Goal: Ask a question

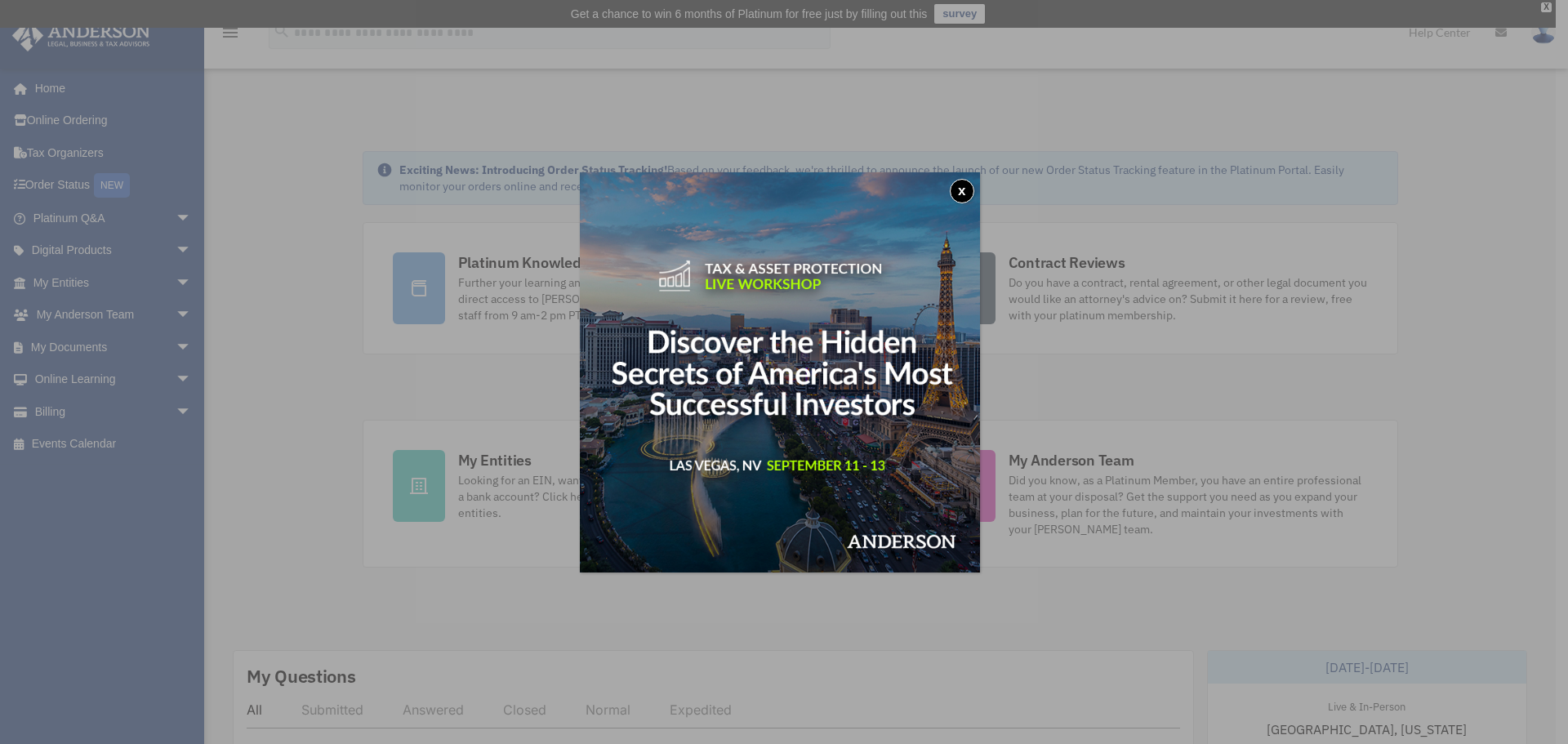
click at [970, 188] on button "x" at bounding box center [962, 191] width 24 height 24
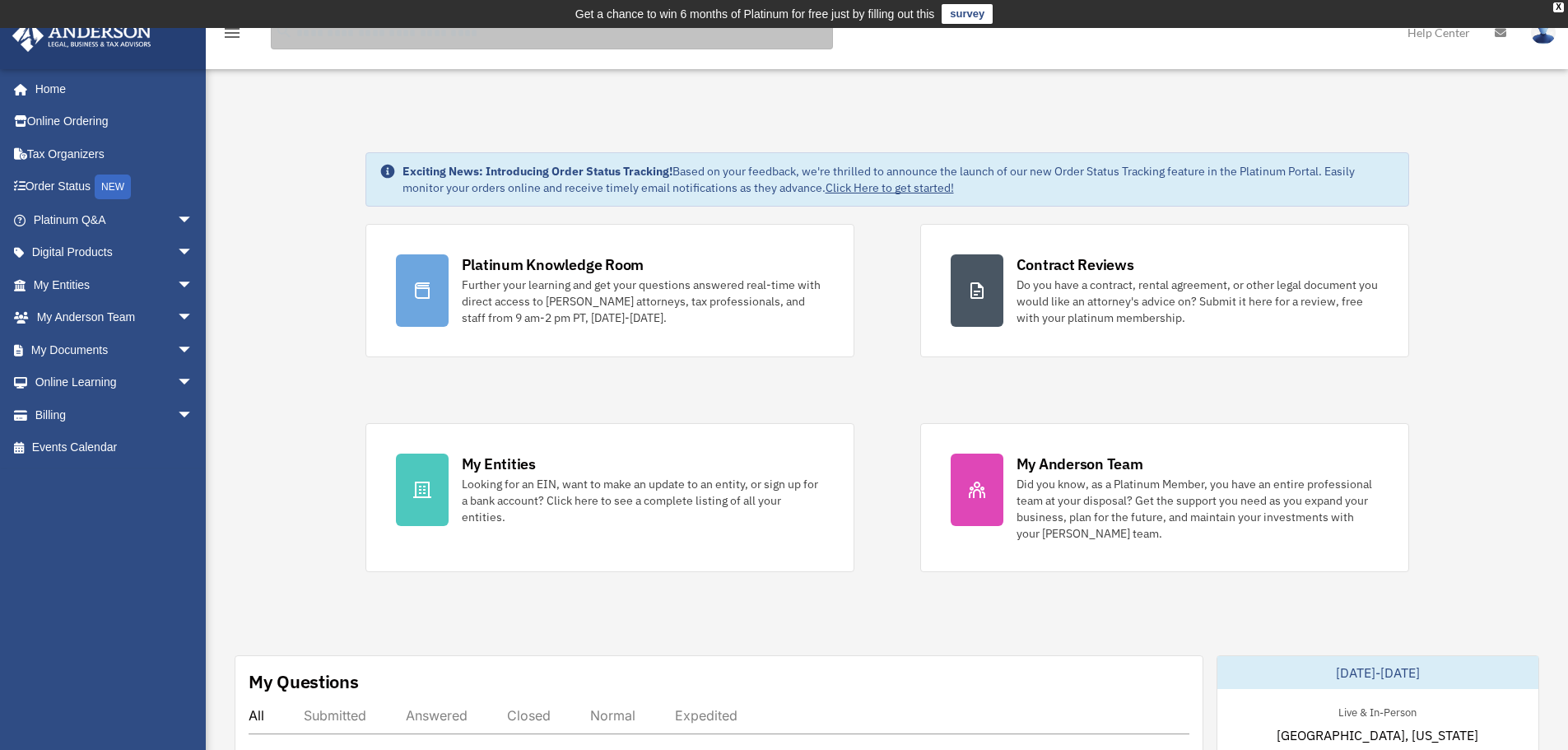
click at [365, 40] on input "search" at bounding box center [552, 33] width 562 height 33
type input "*"
type input "**********"
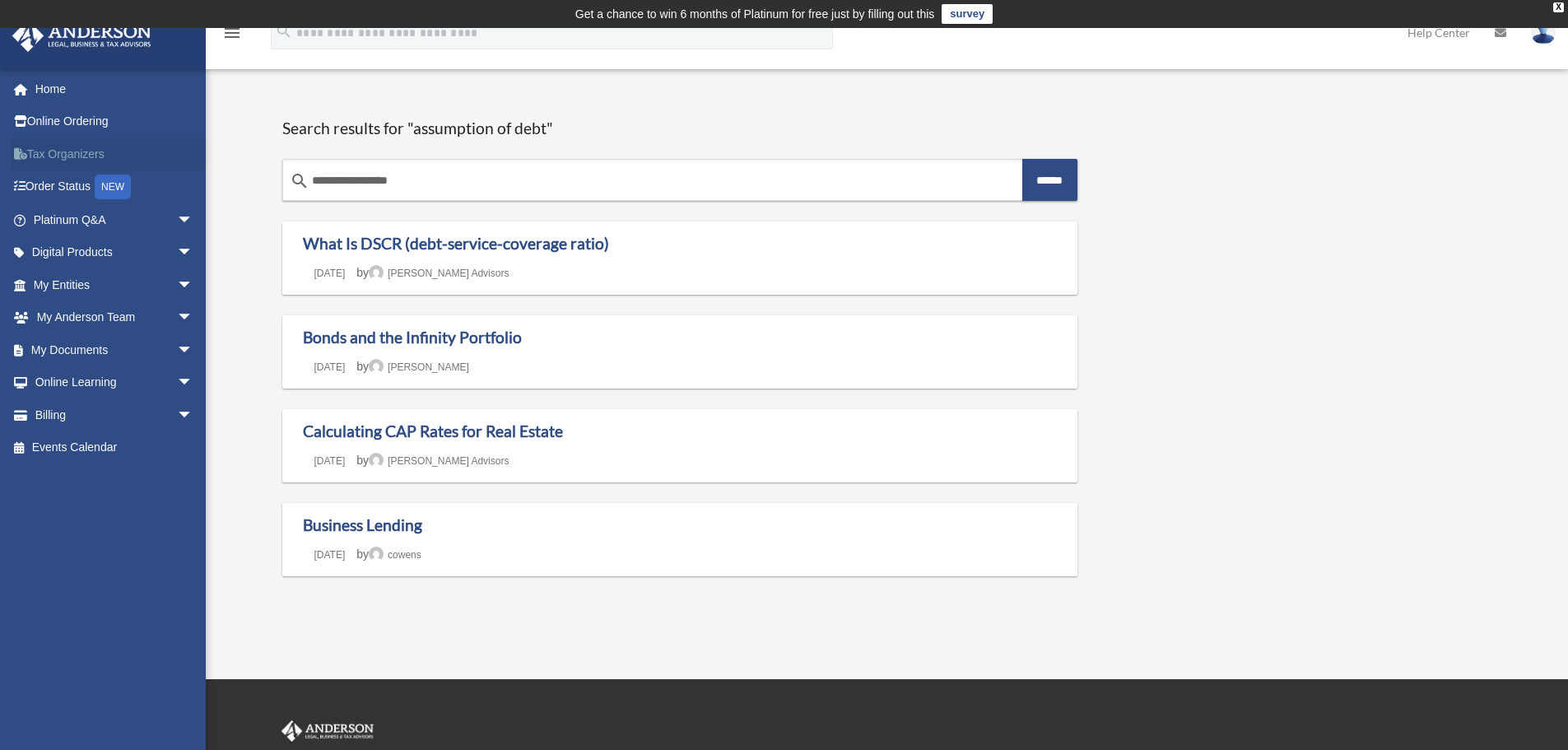
click at [70, 151] on link "Tax Organizers" at bounding box center [114, 154] width 206 height 33
click at [177, 218] on span "arrow_drop_down" at bounding box center [193, 219] width 33 height 34
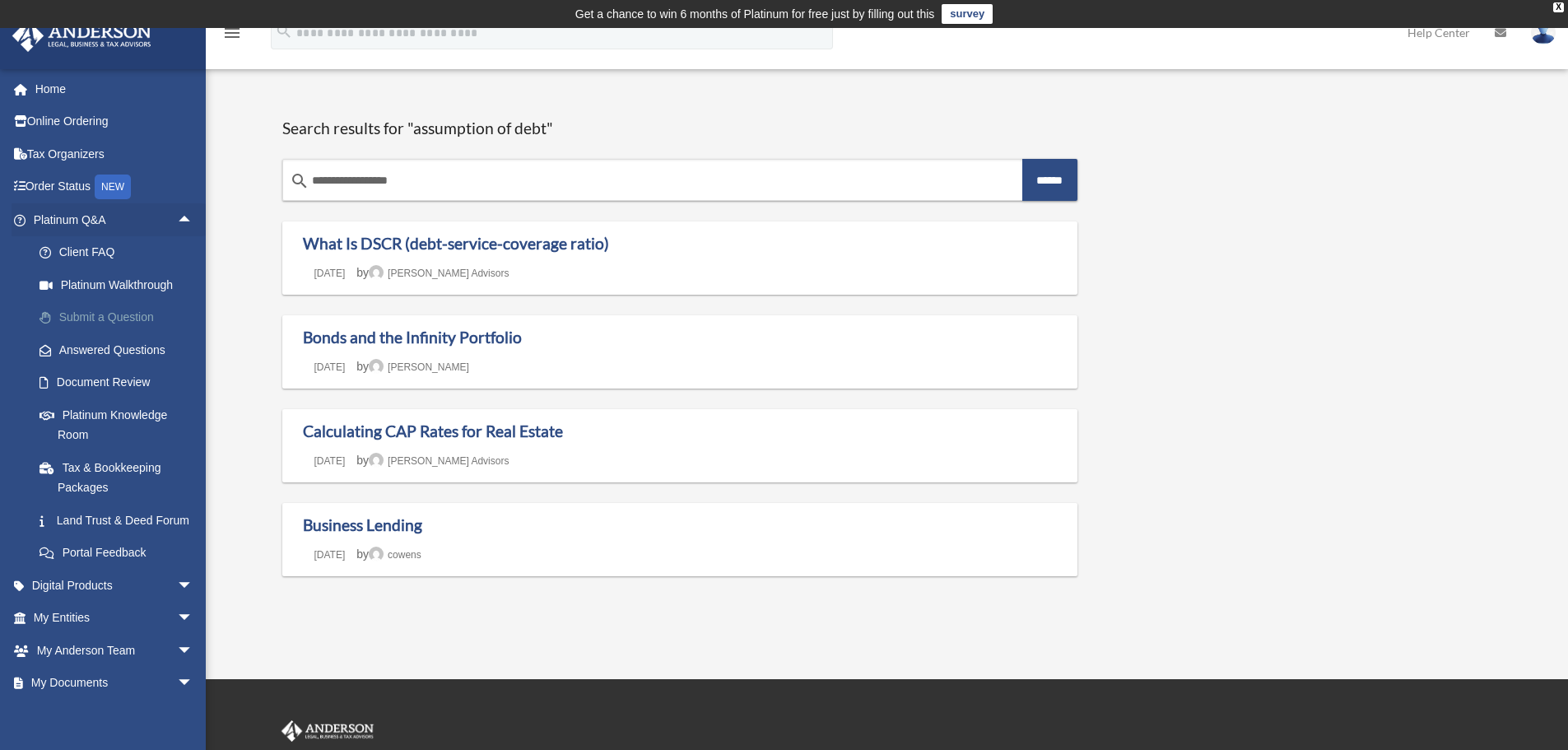
click at [118, 316] on link "Submit a Question" at bounding box center [121, 317] width 195 height 33
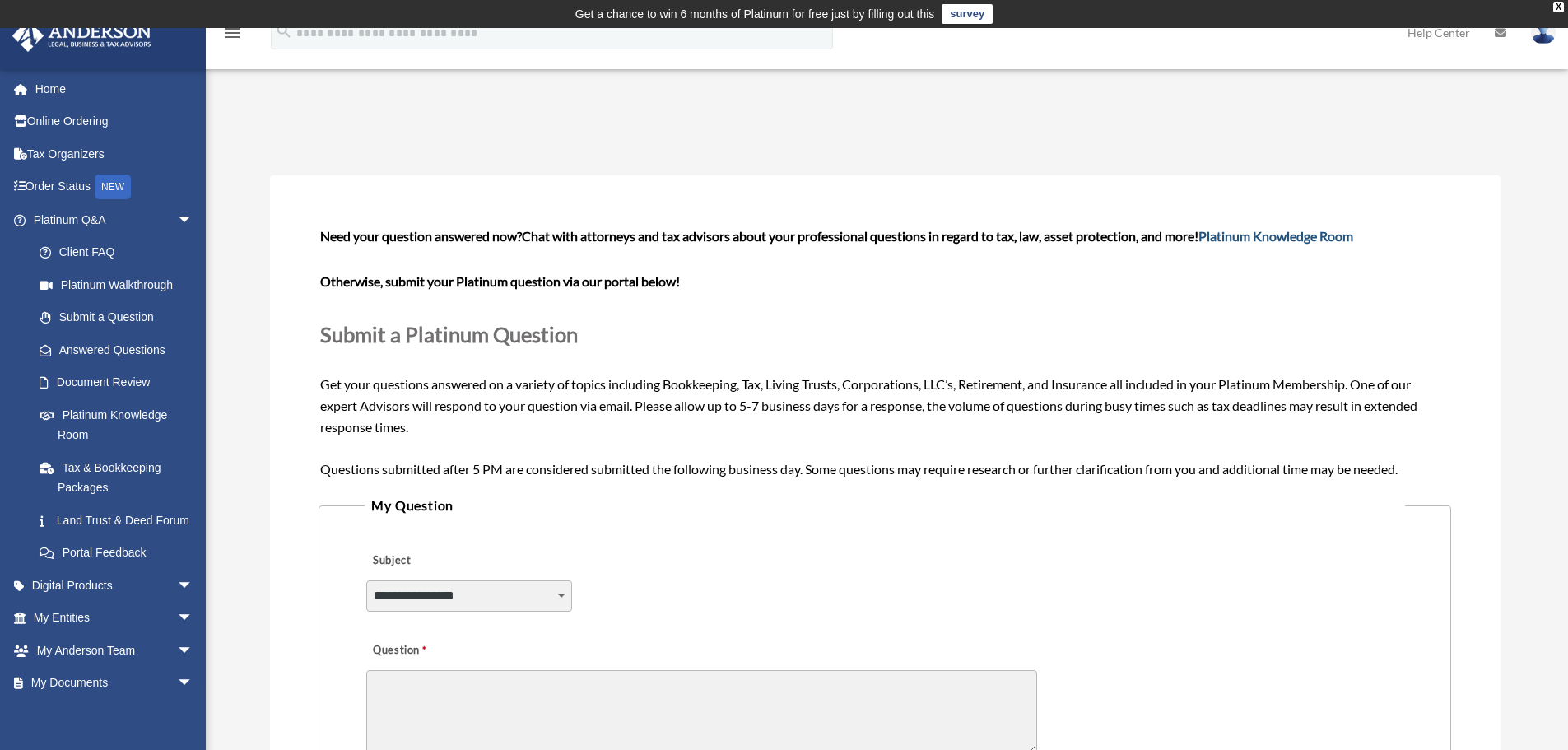
click at [1282, 236] on link "Platinum Knowledge Room" at bounding box center [1276, 236] width 154 height 16
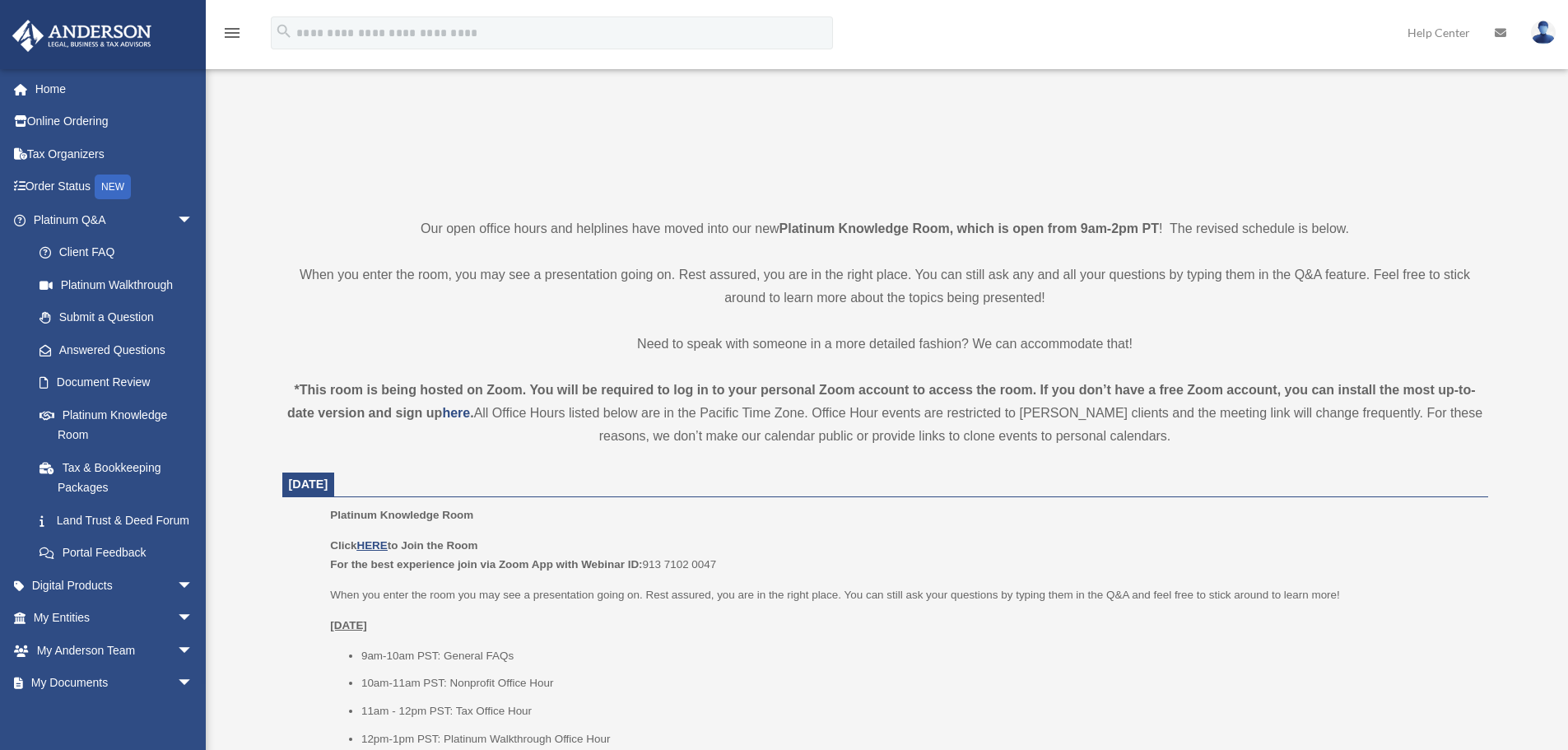
scroll to position [494, 0]
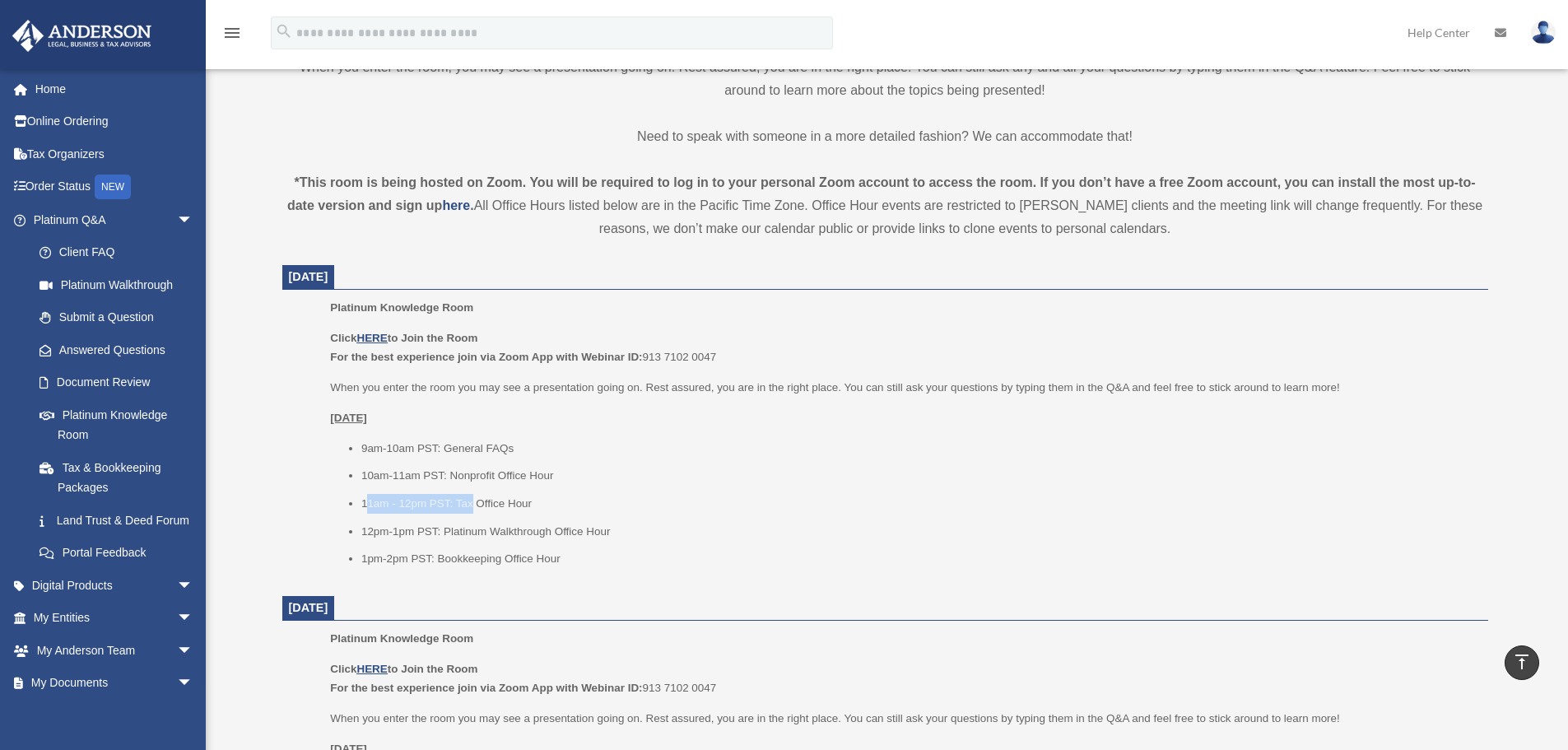
drag, startPoint x: 365, startPoint y: 505, endPoint x: 470, endPoint y: 505, distance: 105.0
click at [470, 505] on li "11am - 12pm PST: Tax Office Hour" at bounding box center [919, 504] width 1115 height 20
click at [487, 505] on li "11am - 12pm PST: Tax Office Hour" at bounding box center [919, 504] width 1115 height 20
drag, startPoint x: 363, startPoint y: 506, endPoint x: 450, endPoint y: 506, distance: 87.0
click at [450, 506] on li "11am - 12pm PST: Tax Office Hour" at bounding box center [919, 504] width 1115 height 20
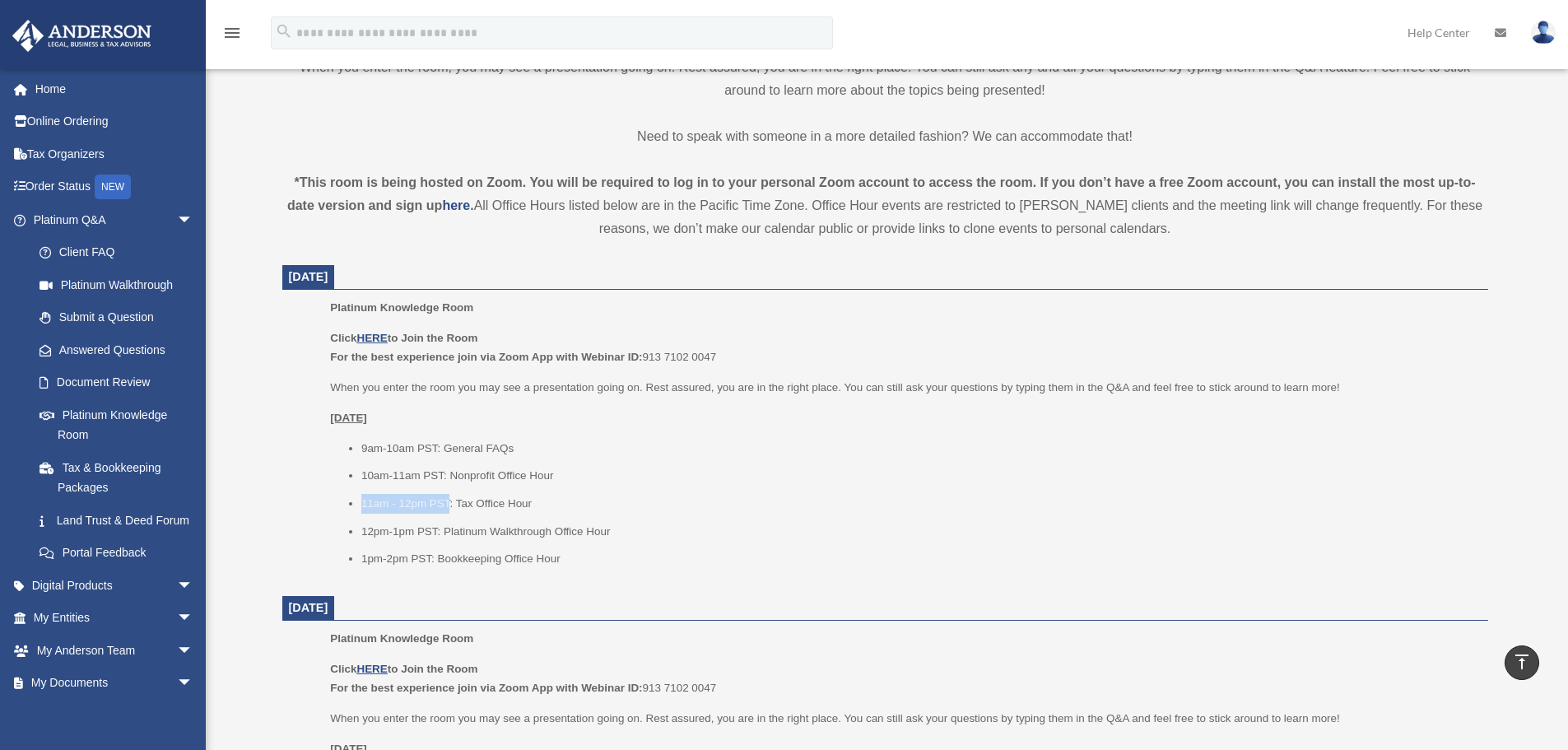
copy li "11am - 12pm PST"
click at [520, 504] on li "11am - 12pm PST: Tax Office Hour" at bounding box center [919, 504] width 1115 height 20
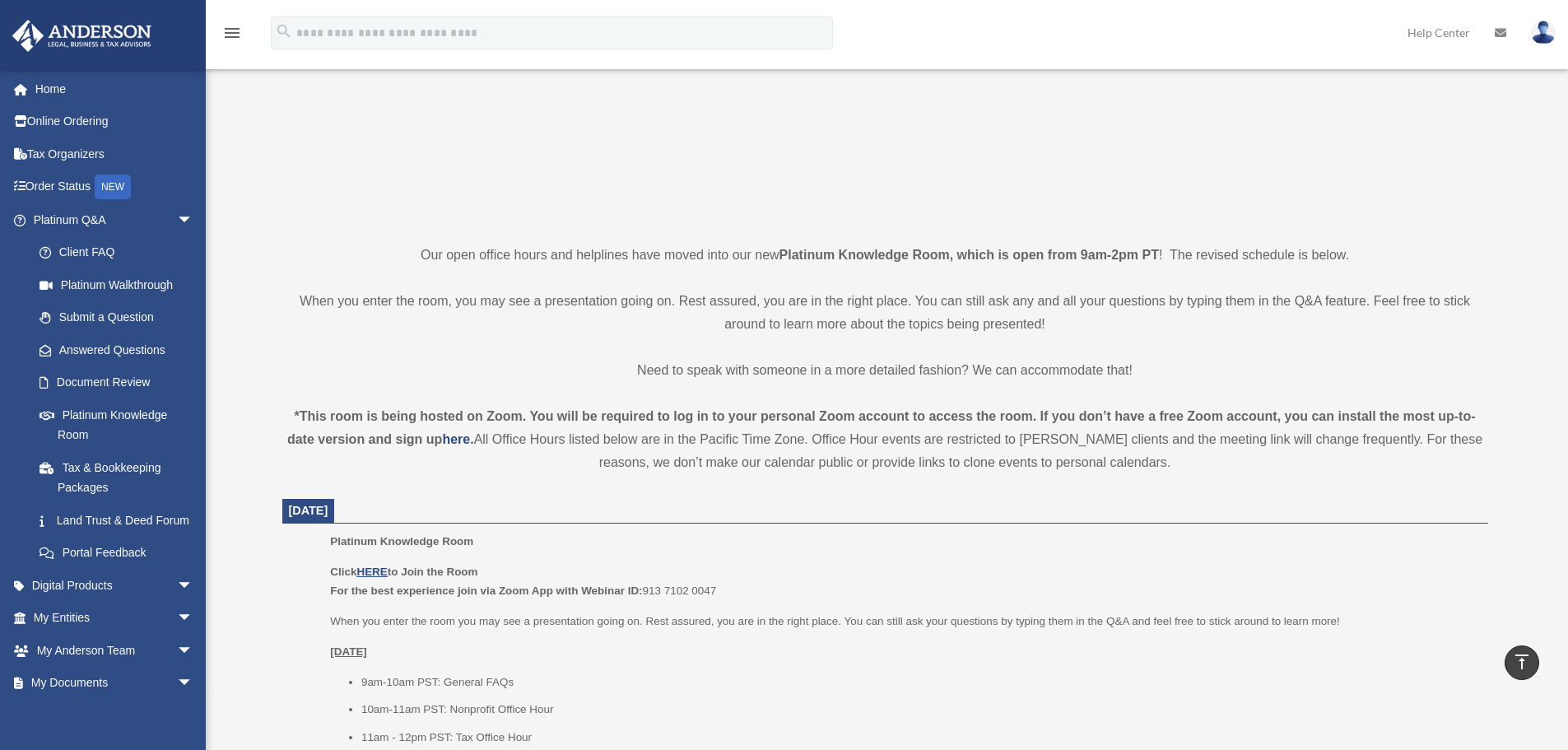
scroll to position [165, 0]
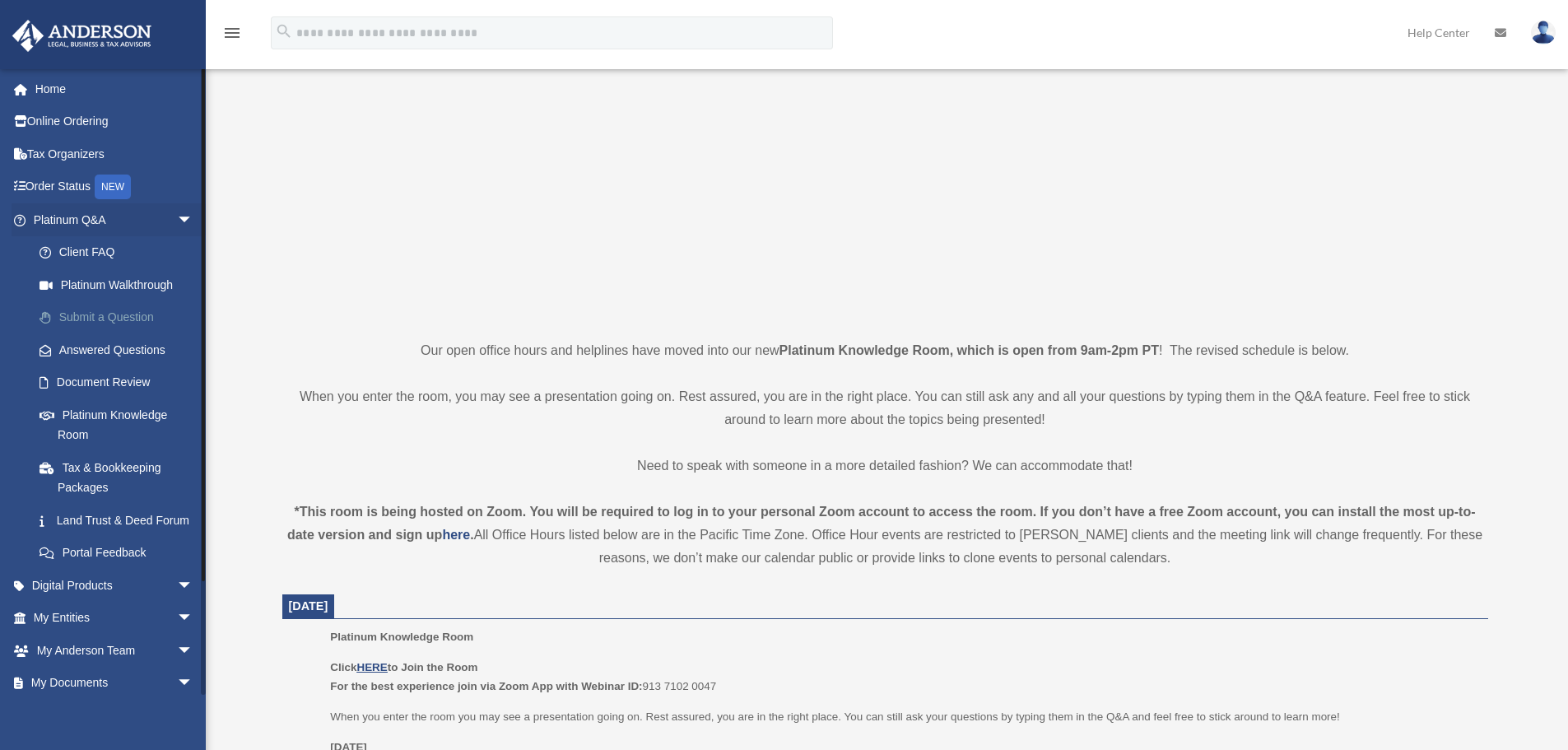
click at [89, 317] on link "Submit a Question" at bounding box center [121, 317] width 195 height 33
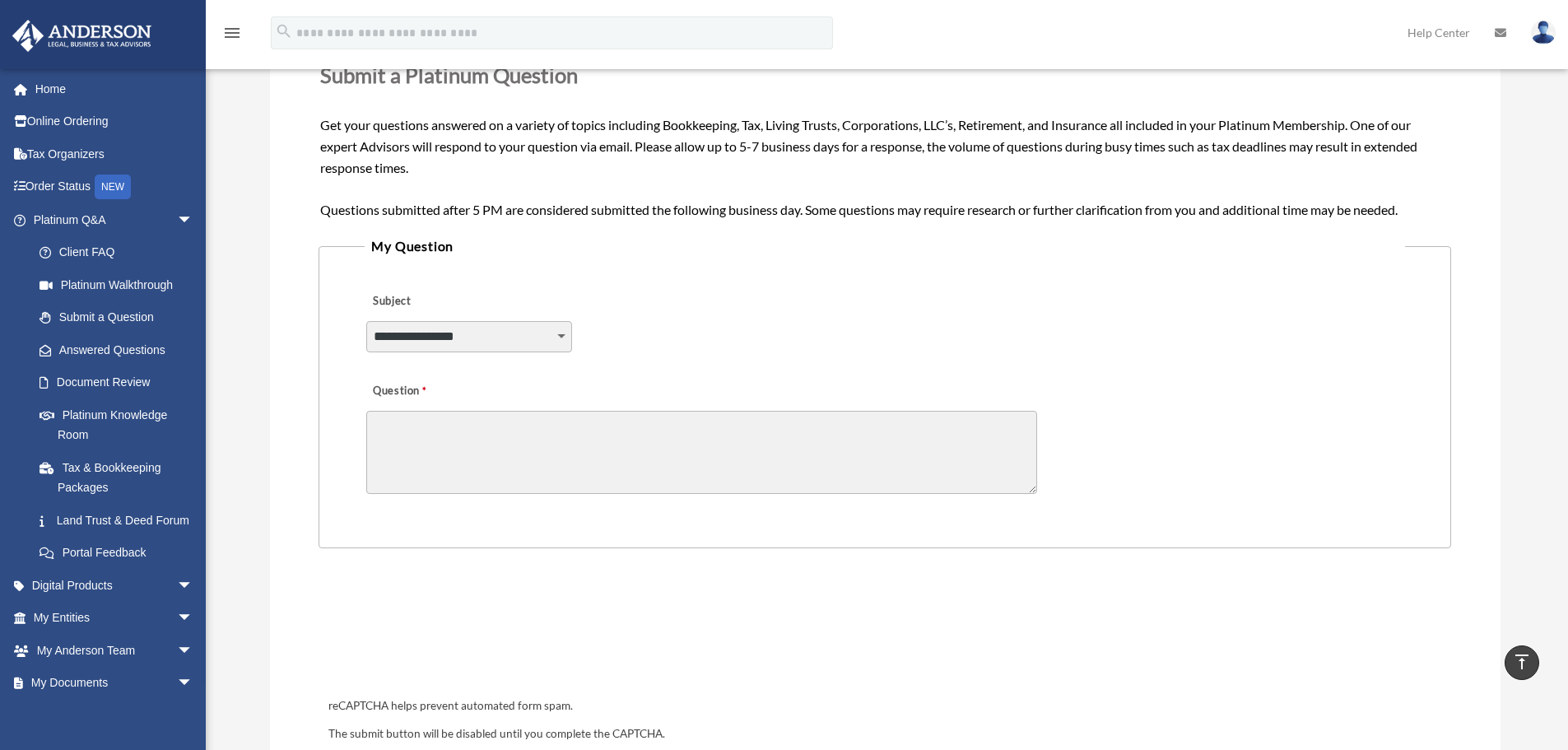
scroll to position [247, 0]
